Goal: Information Seeking & Learning: Learn about a topic

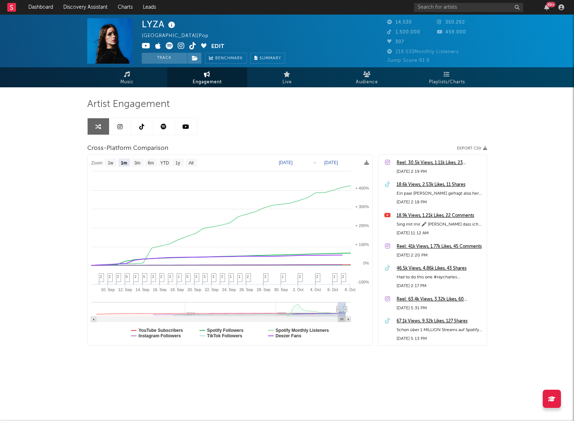
select select "1m"
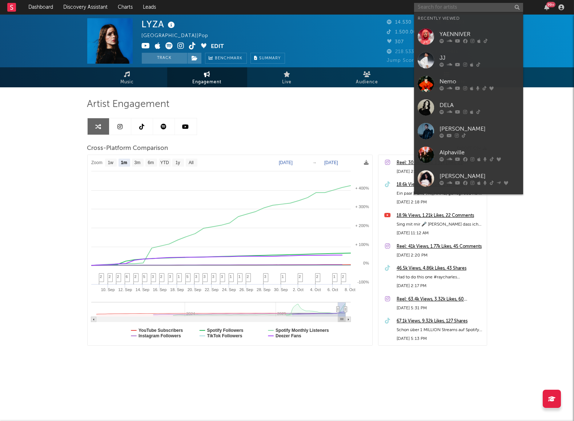
click at [464, 4] on input "text" at bounding box center [468, 7] width 109 height 9
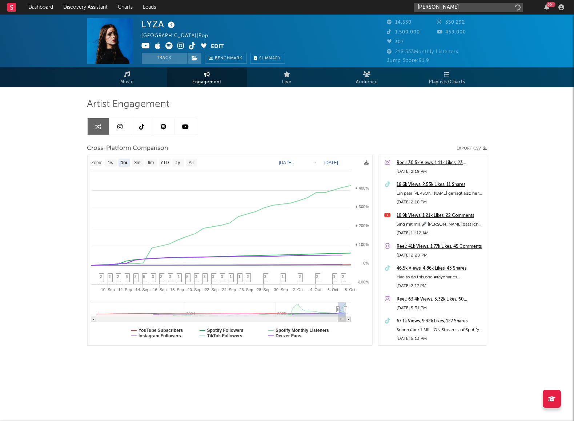
type input "[PERSON_NAME]"
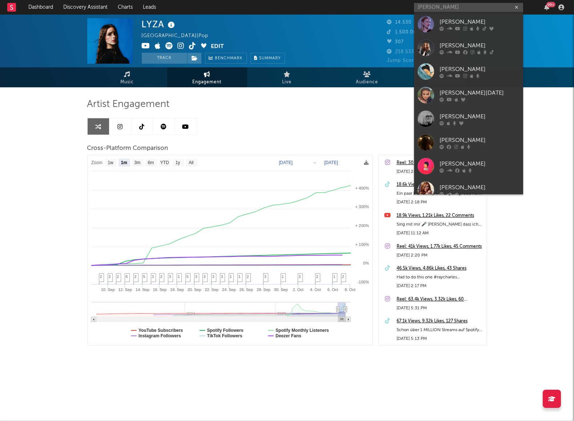
drag, startPoint x: 452, startPoint y: 18, endPoint x: 514, endPoint y: 89, distance: 94.1
click at [452, 18] on div "[PERSON_NAME]" at bounding box center [480, 21] width 80 height 9
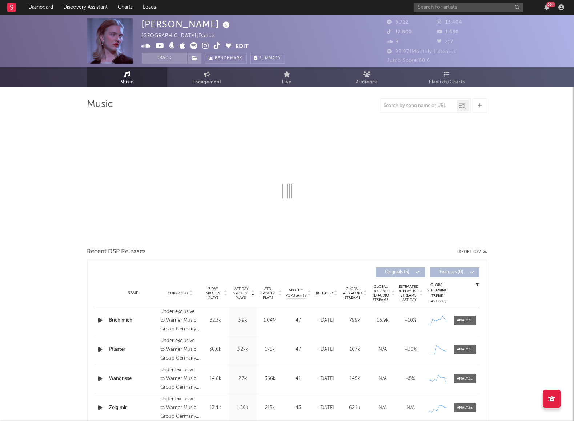
select select "6m"
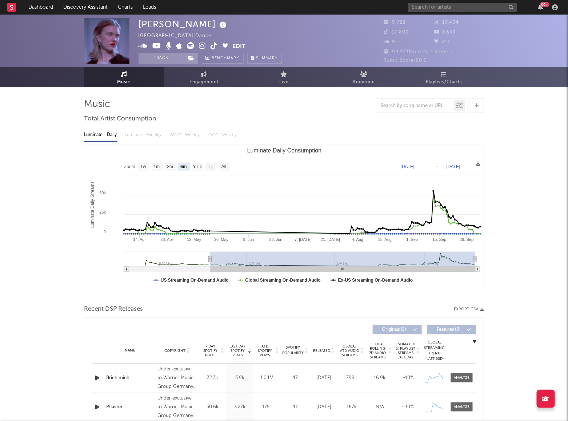
select select "6m"
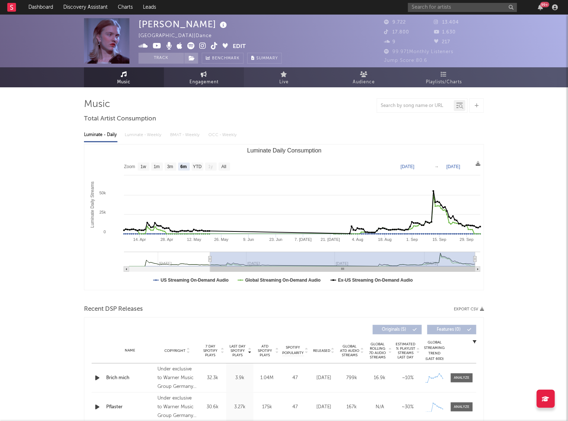
click at [209, 73] on link "Engagement" at bounding box center [204, 77] width 80 height 20
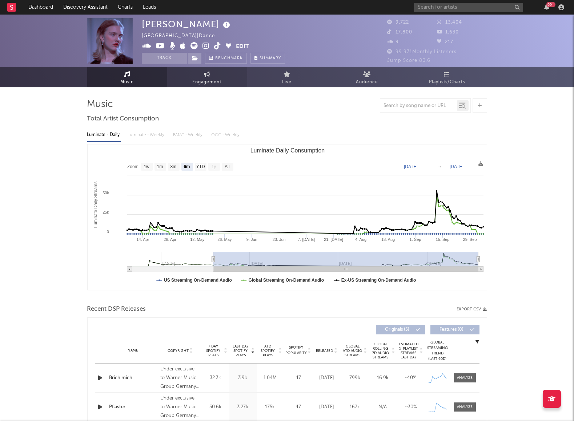
select select "1w"
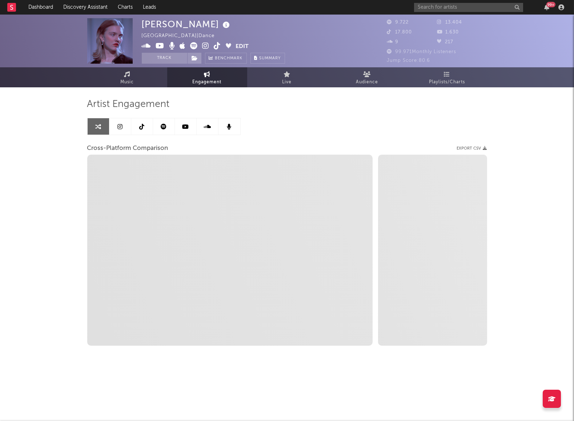
select select "1m"
